Goal: Find specific page/section: Find specific page/section

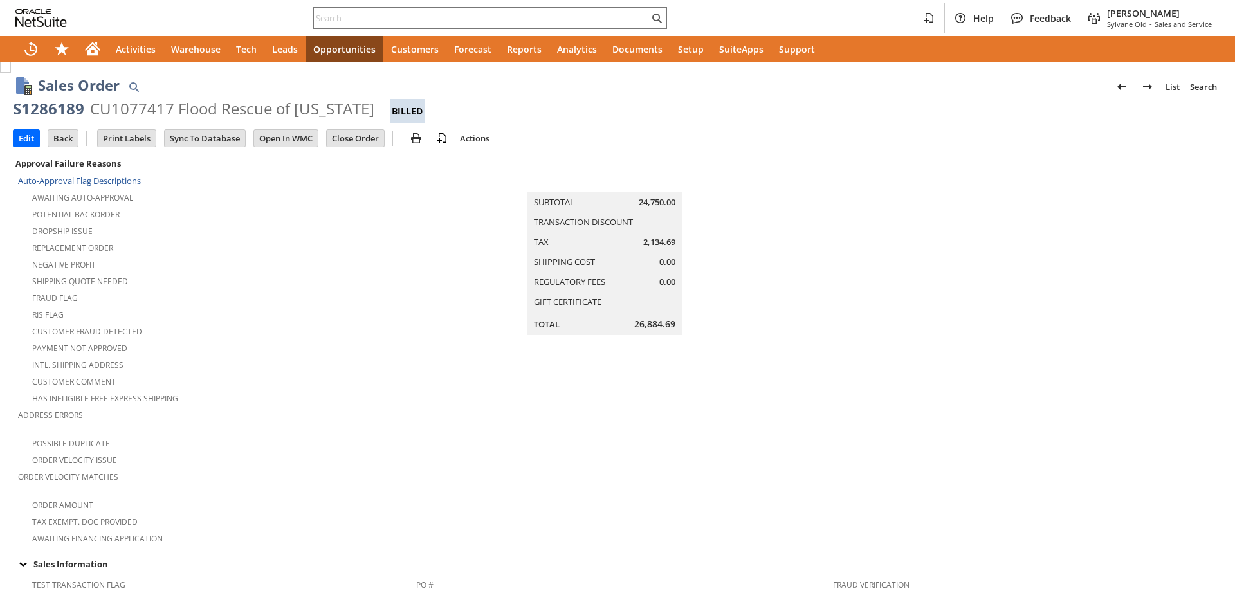
scroll to position [0, 608]
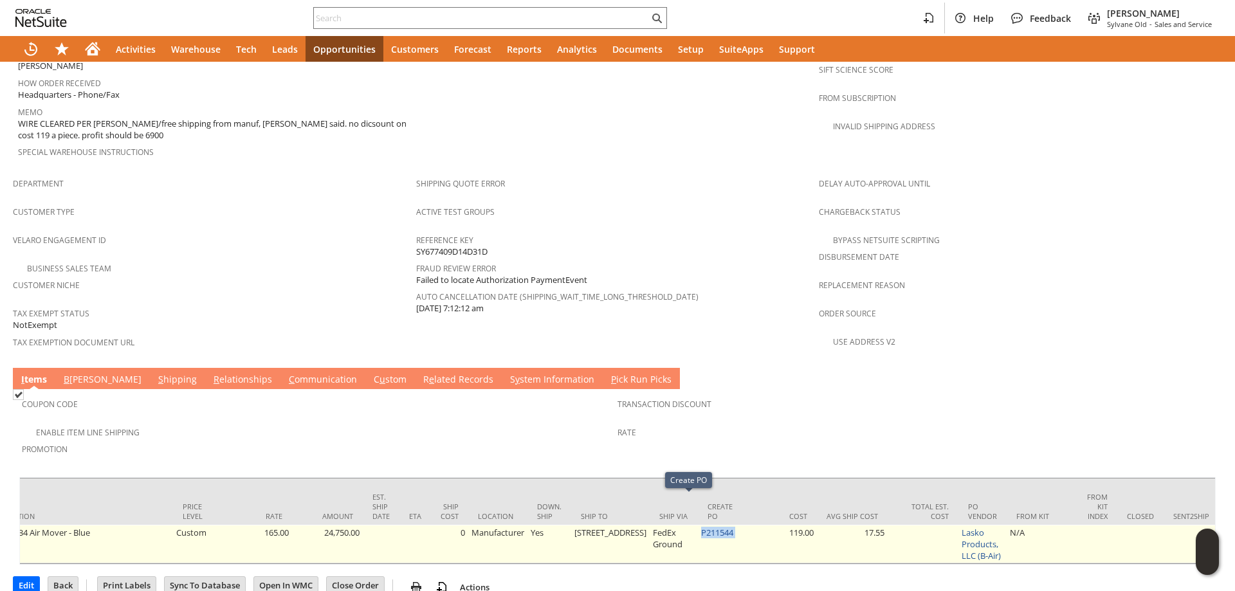
drag, startPoint x: 705, startPoint y: 504, endPoint x: 670, endPoint y: 511, distance: 35.5
click at [698, 525] on td "P211544" at bounding box center [722, 544] width 48 height 39
copy td "P211544"
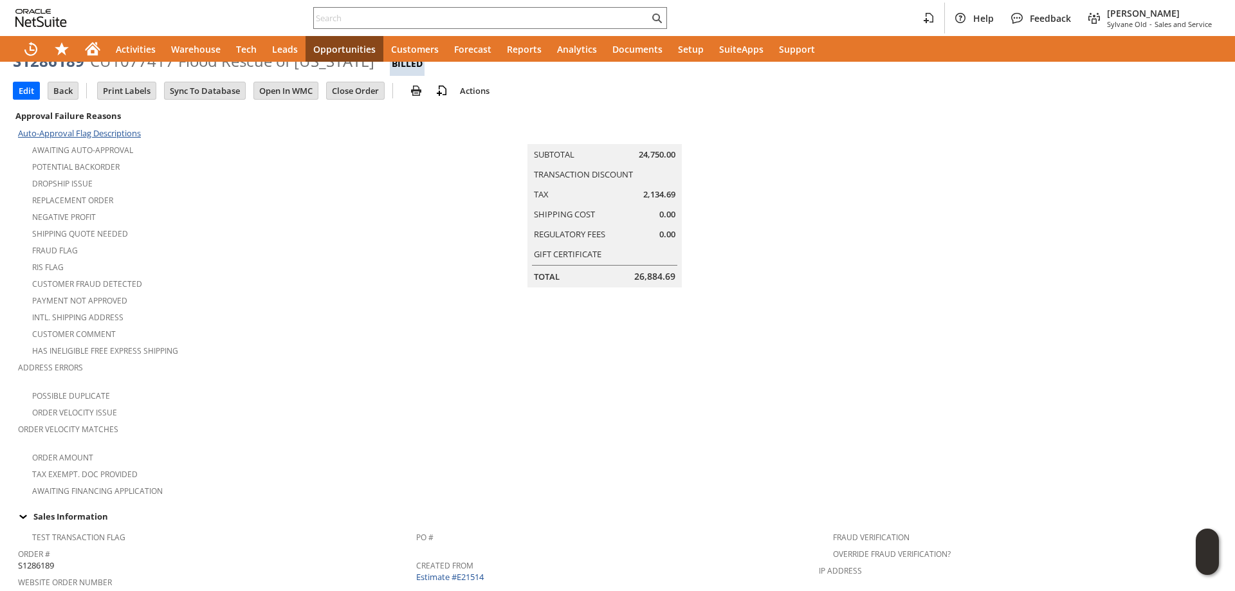
scroll to position [0, 0]
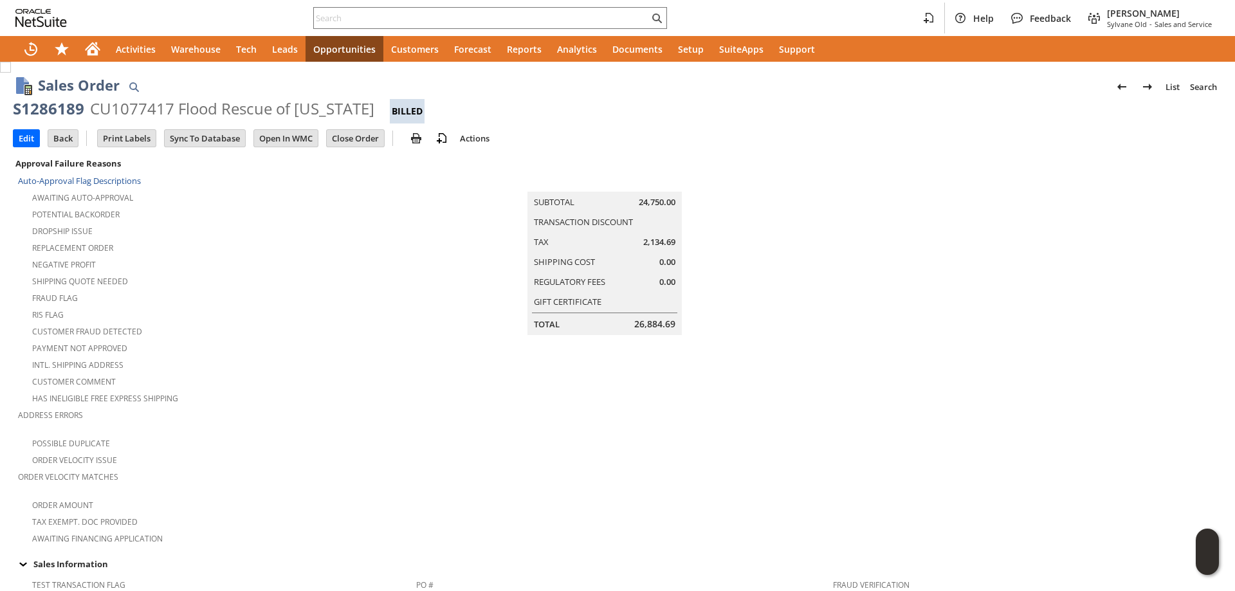
click at [53, 111] on div "S1286189" at bounding box center [48, 108] width 71 height 21
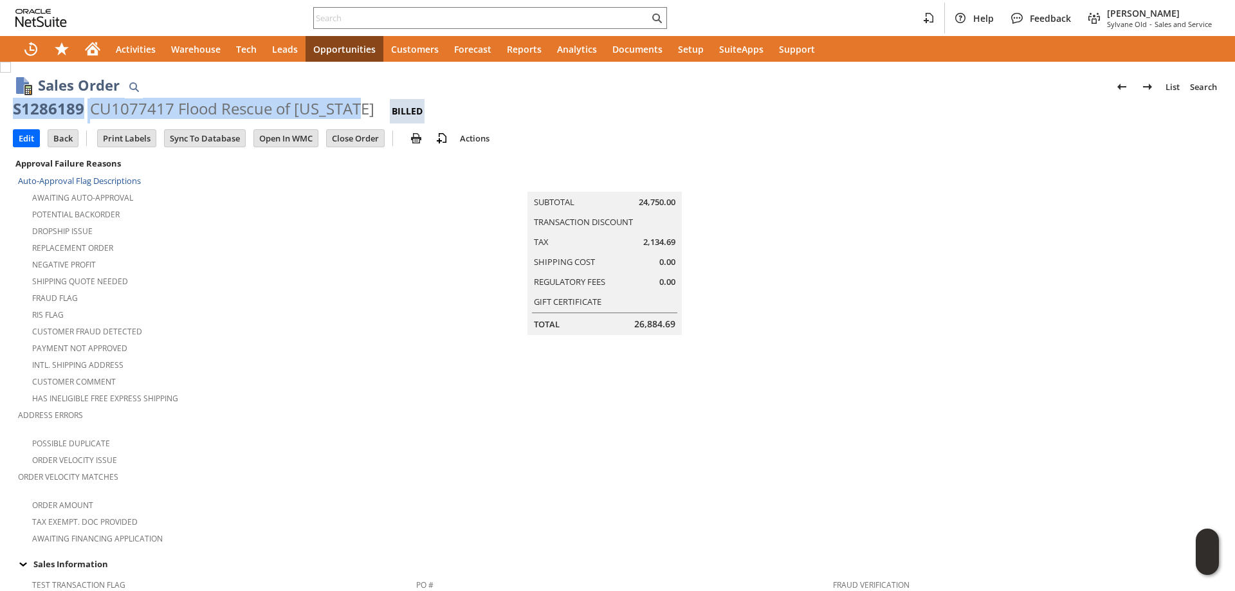
drag, startPoint x: 53, startPoint y: 111, endPoint x: 316, endPoint y: 109, distance: 263.1
click at [316, 109] on div "S1286189 CU1077417 Flood Rescue of Oklahoma Billed" at bounding box center [617, 110] width 1209 height 25
copy div "S1286189 CU1077417 Flood Rescue of Oklahoma"
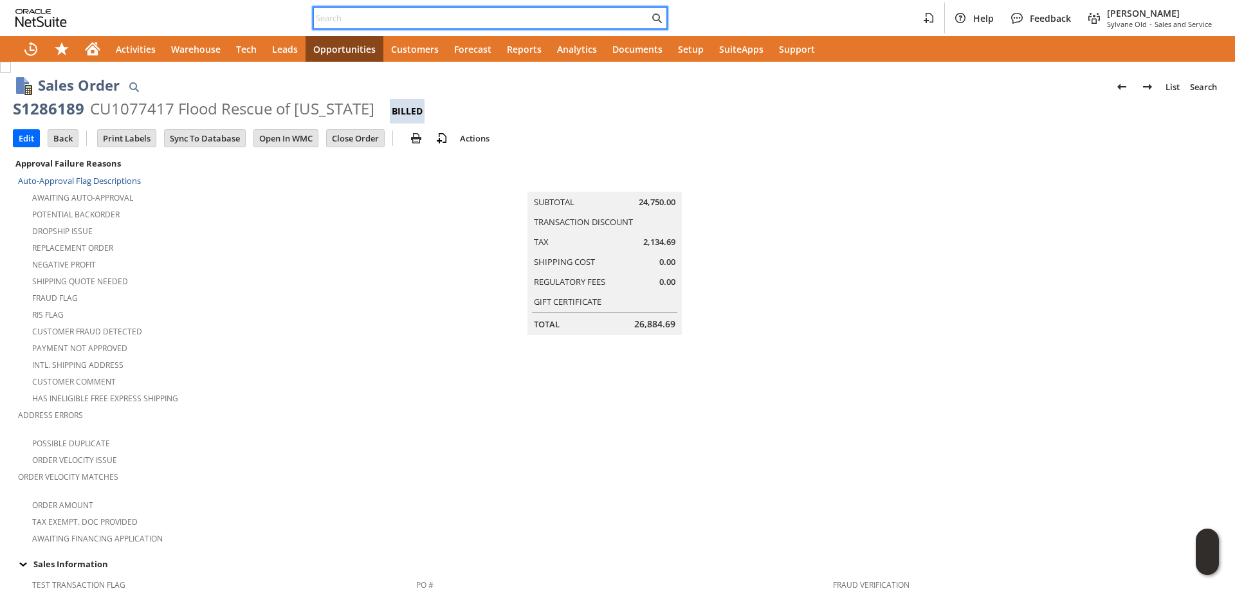
paste input "kellyf@njdwsc.com"
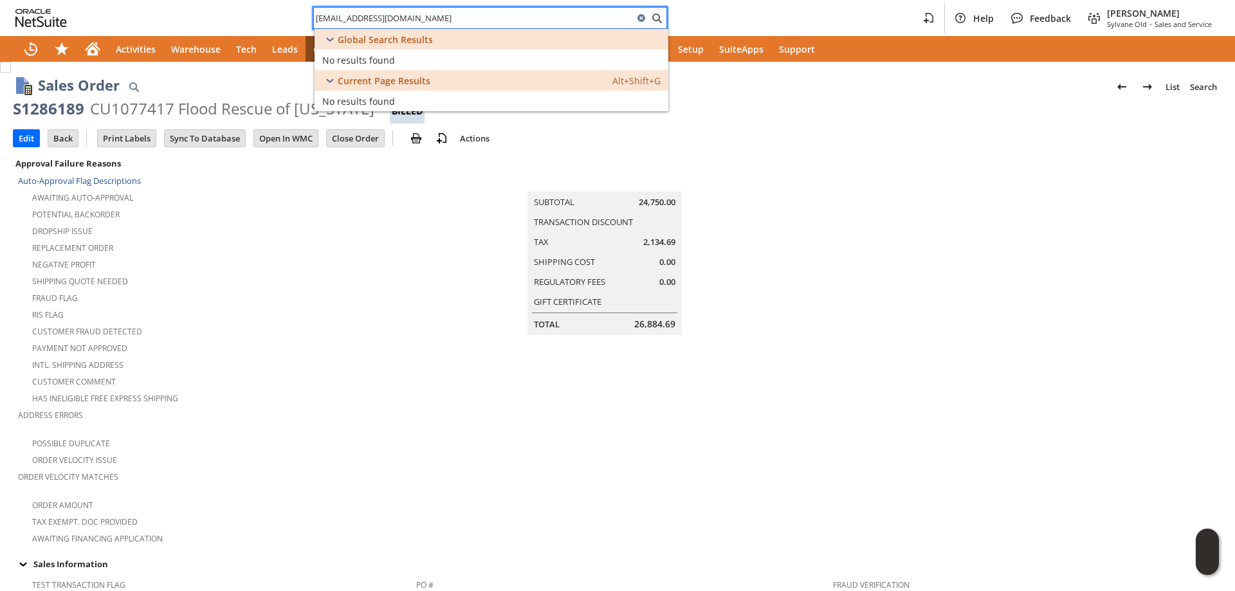
drag, startPoint x: 345, startPoint y: 20, endPoint x: 271, endPoint y: 22, distance: 73.4
click at [271, 22] on div "kellyf@njdwsc.com Help Feedback Tucker Moss Sylvane Old - Sales and Service" at bounding box center [617, 18] width 1235 height 36
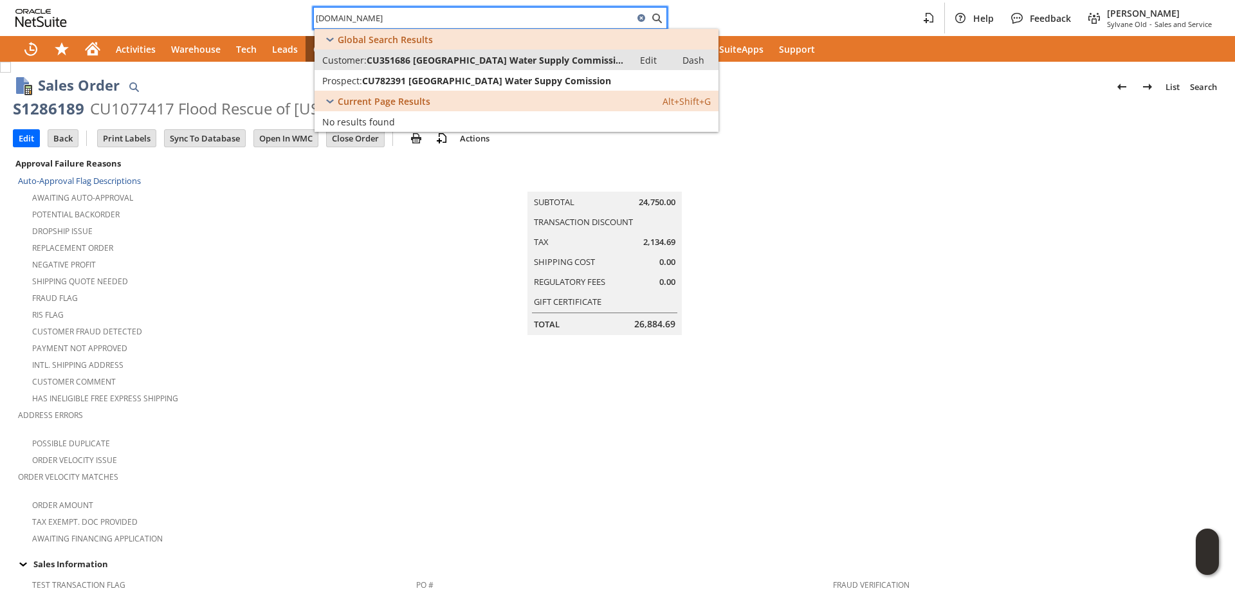
type input "njdwsc.com"
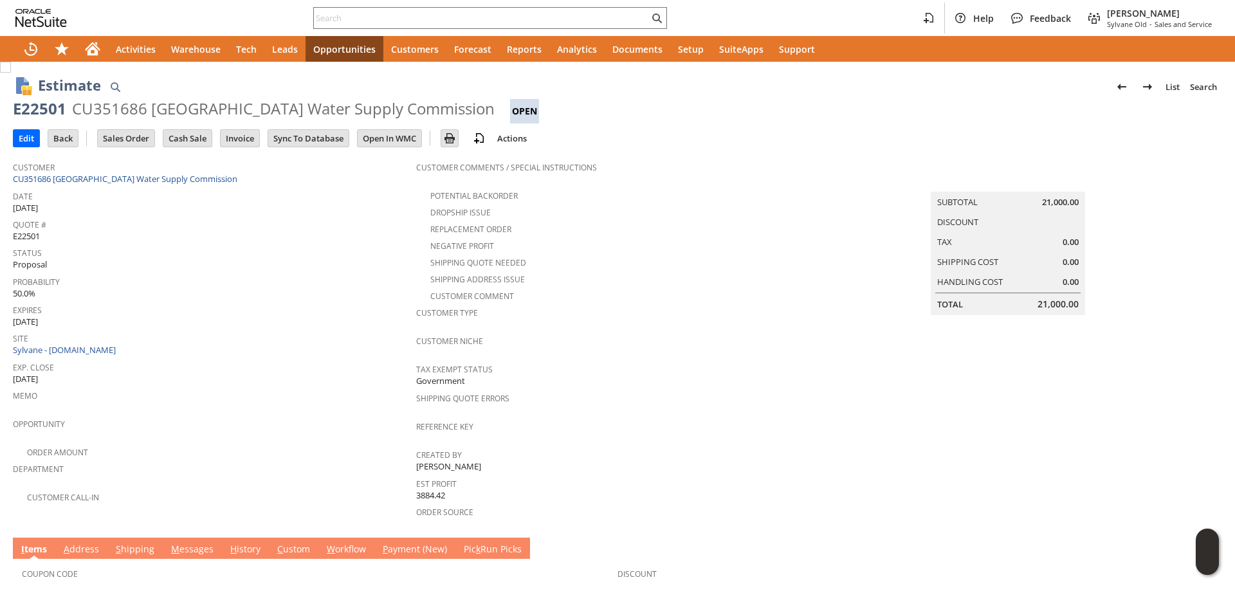
click at [109, 109] on div "CU351686 [GEOGRAPHIC_DATA] Water Supply Commission" at bounding box center [283, 108] width 423 height 21
drag, startPoint x: 109, startPoint y: 109, endPoint x: 436, endPoint y: 113, distance: 327.5
click at [436, 114] on div "CU351686 [GEOGRAPHIC_DATA] Water Supply Commission" at bounding box center [283, 108] width 423 height 21
copy div "CU351686 [GEOGRAPHIC_DATA] Water Supply Commission"
click at [111, 181] on link "CU351686 [GEOGRAPHIC_DATA] Water Supply Commission" at bounding box center [127, 179] width 228 height 12
